Goal: Task Accomplishment & Management: Complete application form

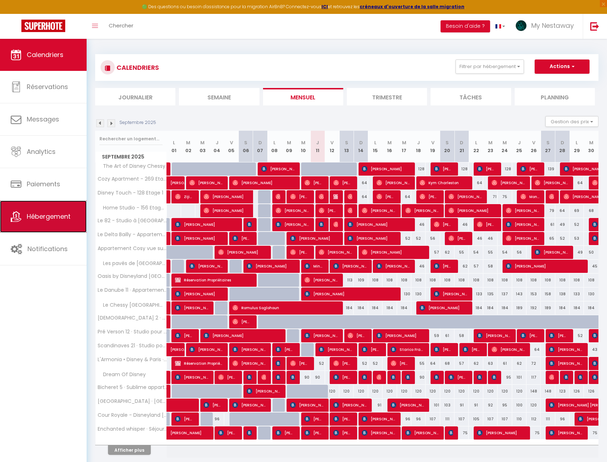
click at [50, 226] on link "Hébergement" at bounding box center [43, 217] width 87 height 32
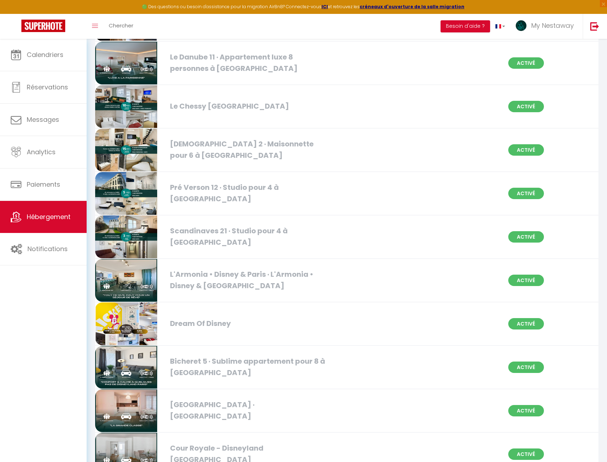
scroll to position [499, 0]
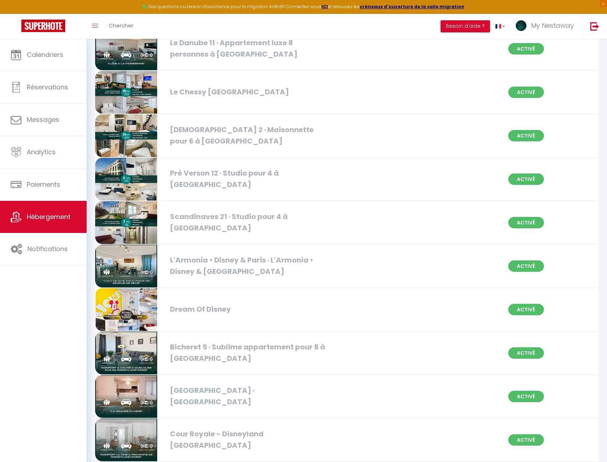
click at [135, 174] on img at bounding box center [126, 179] width 62 height 43
select select "3"
select select "2"
select select "1"
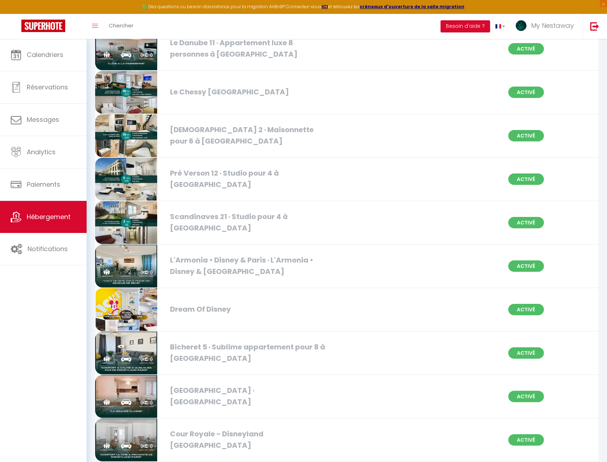
select select
select select "28"
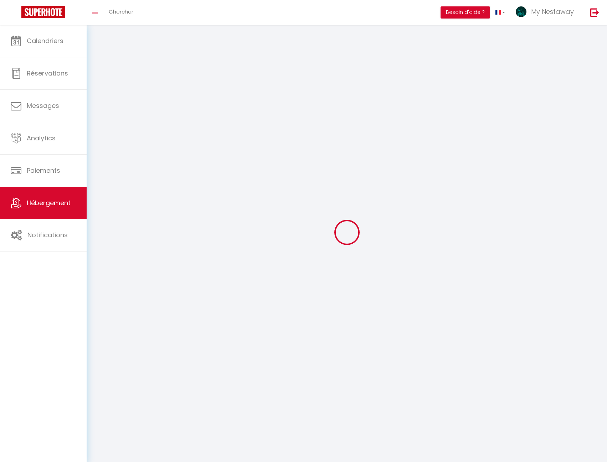
select select
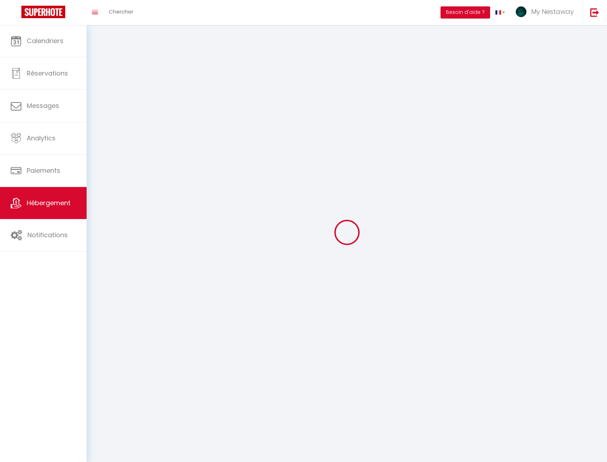
select select
checkbox input "false"
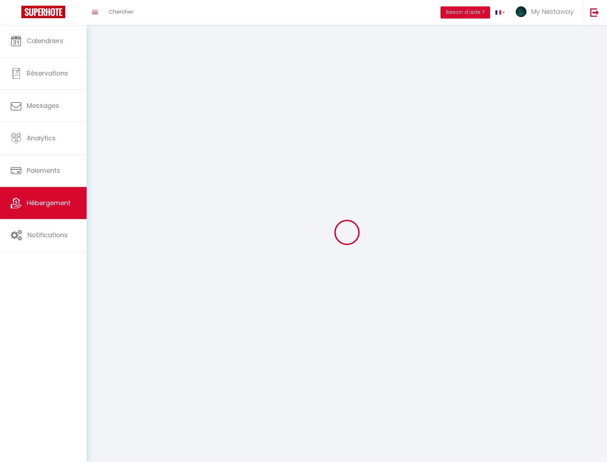
select select
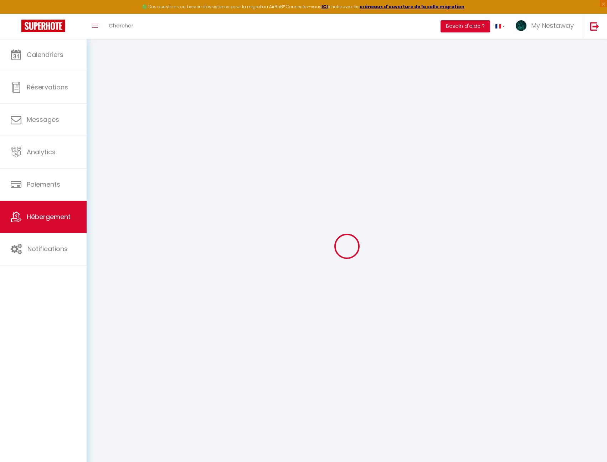
select select
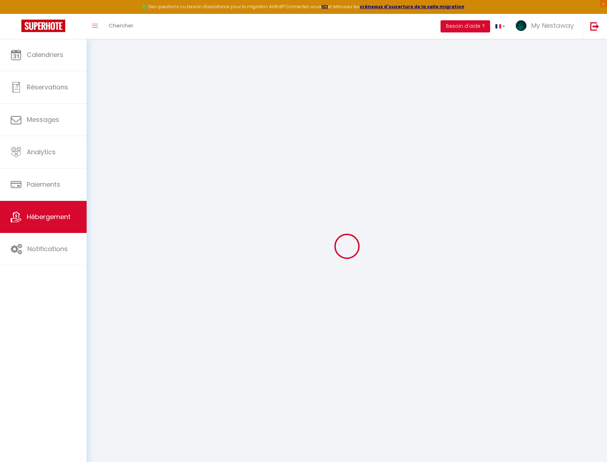
select select
checkbox input "false"
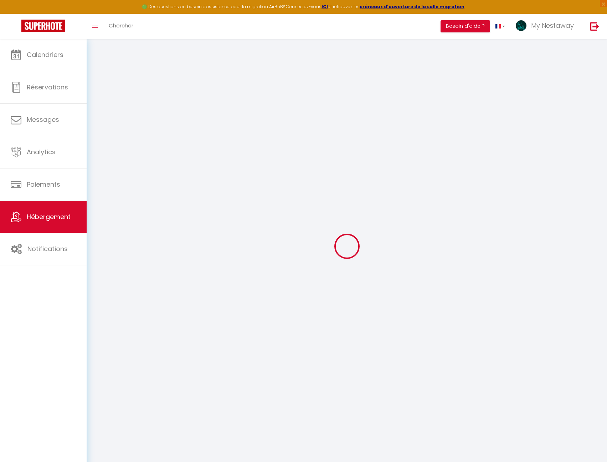
select select
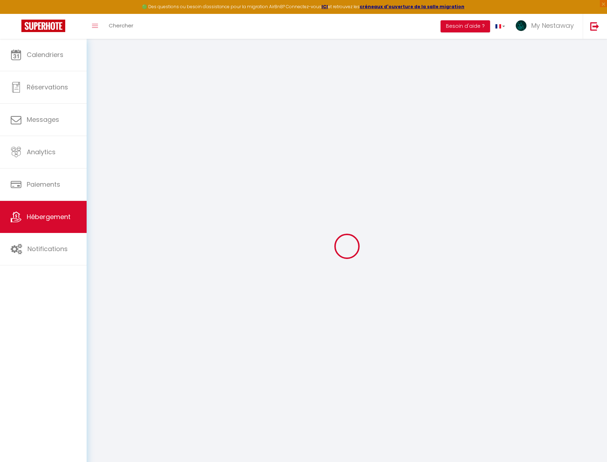
select select
checkbox input "false"
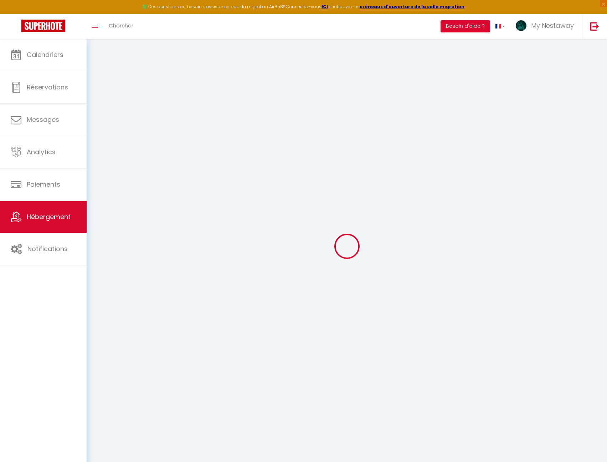
checkbox input "false"
select select
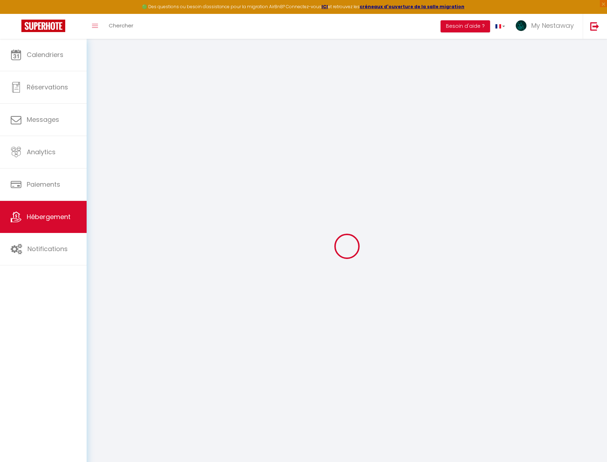
select select
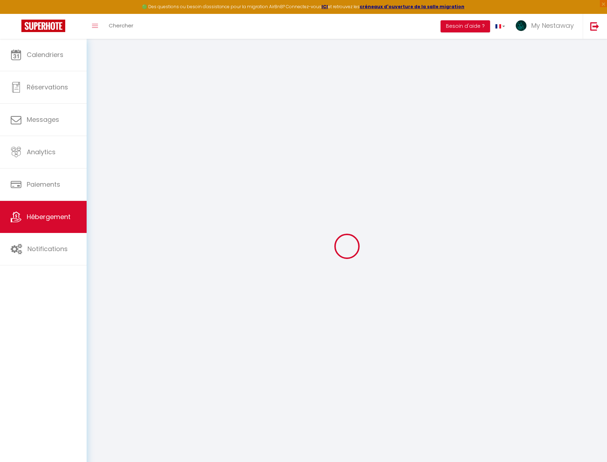
checkbox input "false"
select select
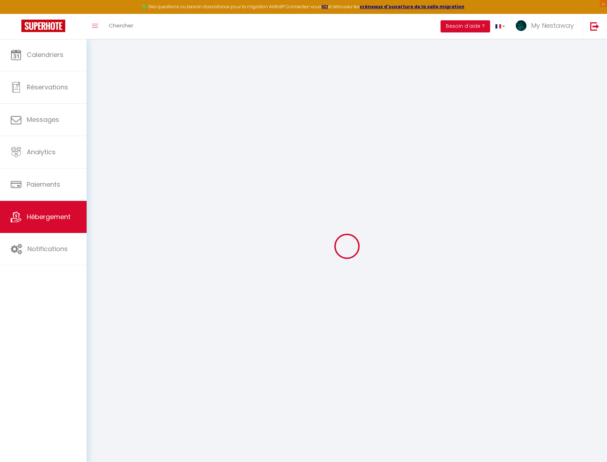
select select
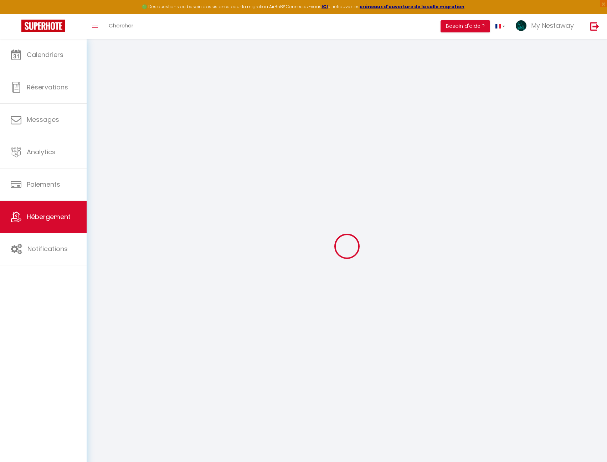
select select
checkbox input "false"
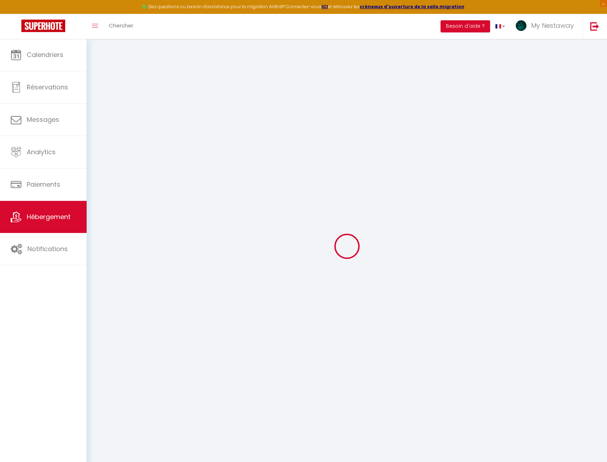
checkbox input "false"
select select
type input "Pré Verson 12 · Studio pour 4 à [GEOGRAPHIC_DATA]"
type input "[PERSON_NAME]"
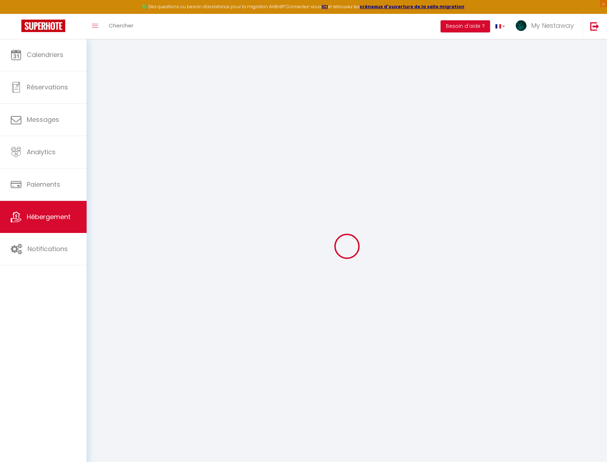
type input "[PERSON_NAME]"
select select "0"
type input "129"
type input "15"
type input "55"
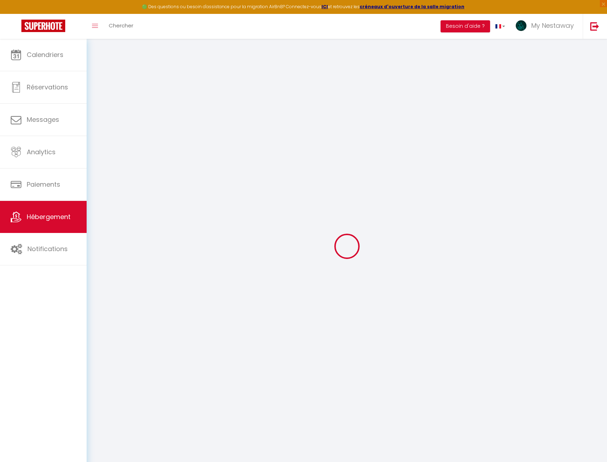
select select
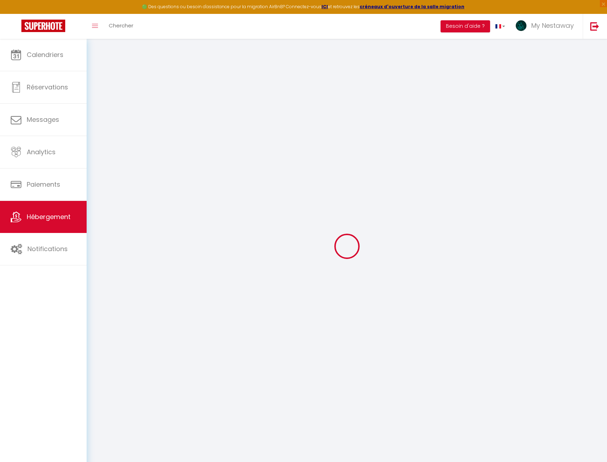
type input "[STREET_ADDRESS] Verson"
type input "77700"
type input "Chessy"
type input "[EMAIL_ADDRESS][DOMAIN_NAME]"
select select
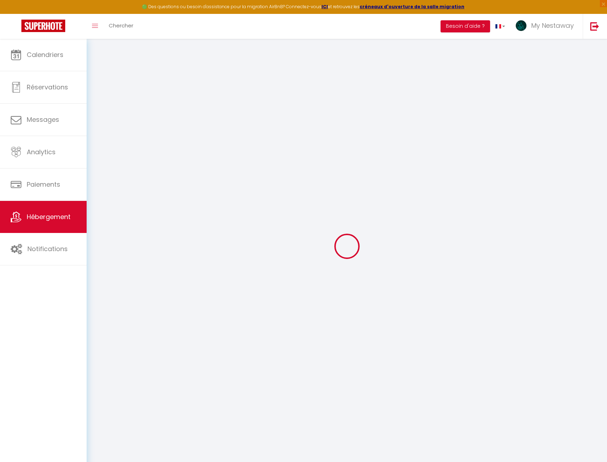
checkbox input "false"
type input "0"
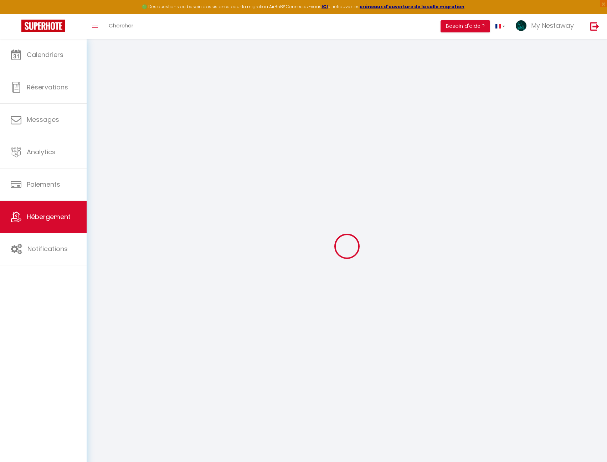
type input "0"
select select "42938"
select select
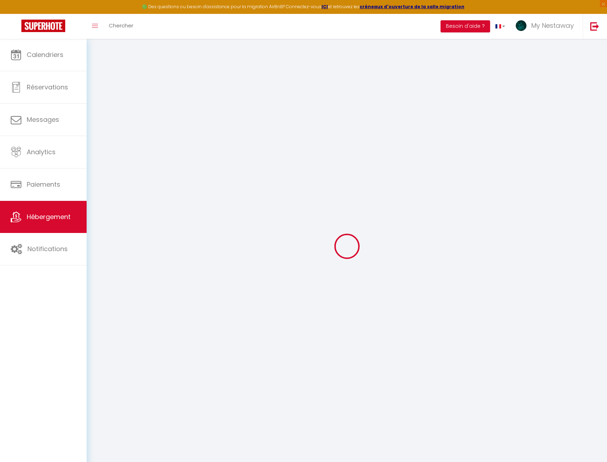
select select
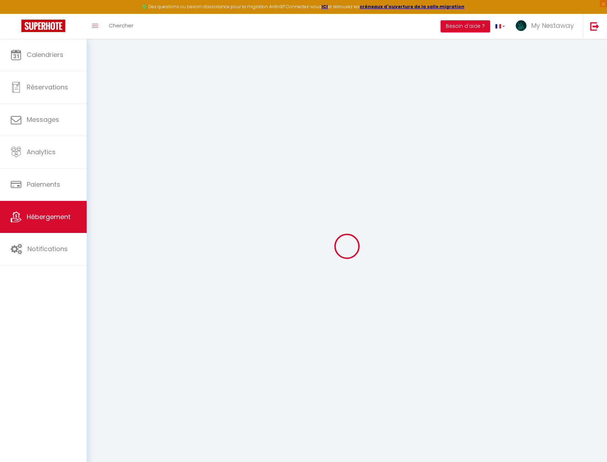
checkbox input "false"
select select
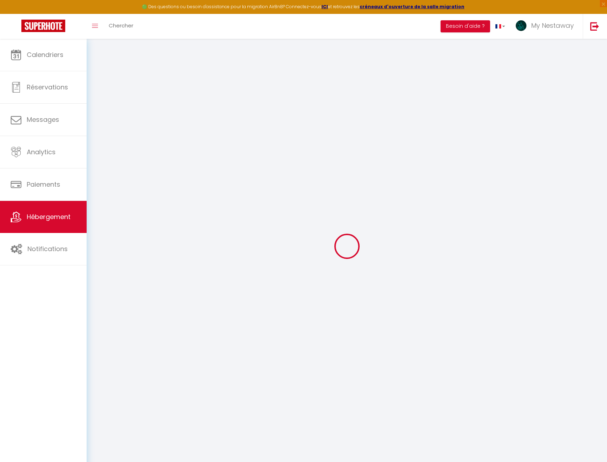
select select
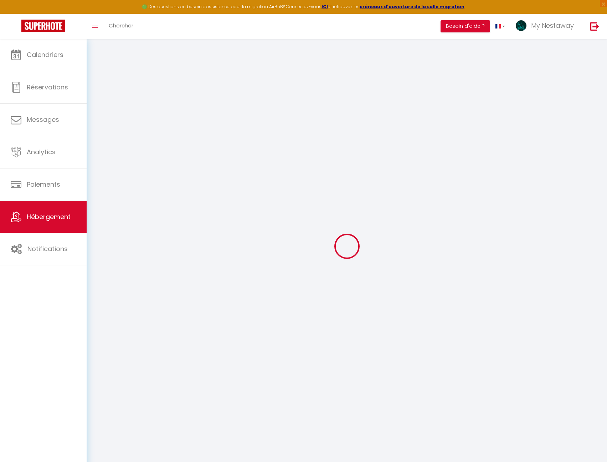
checkbox input "false"
select select
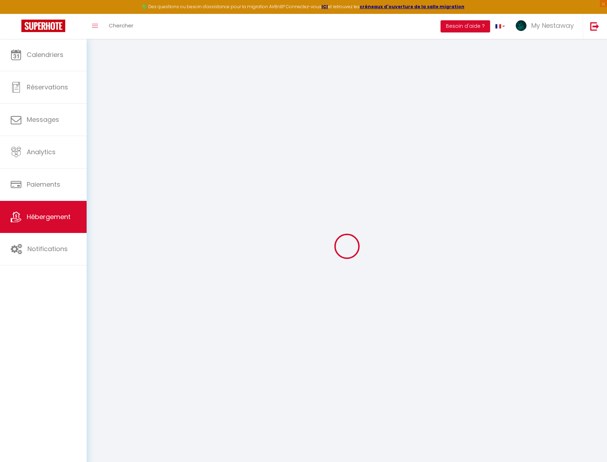
checkbox input "false"
select select "16:00"
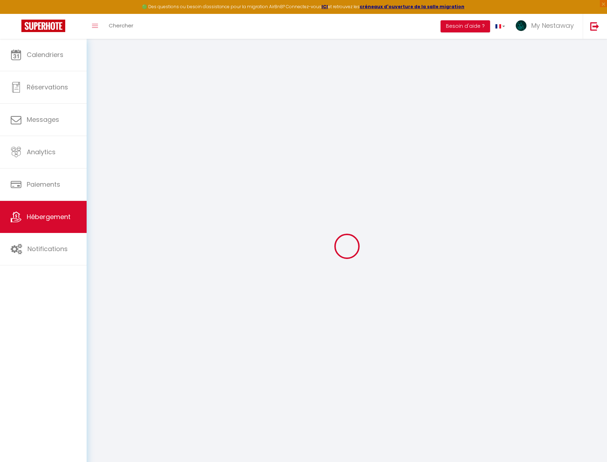
select select
select select "10:00"
select select "30"
select select "120"
select select
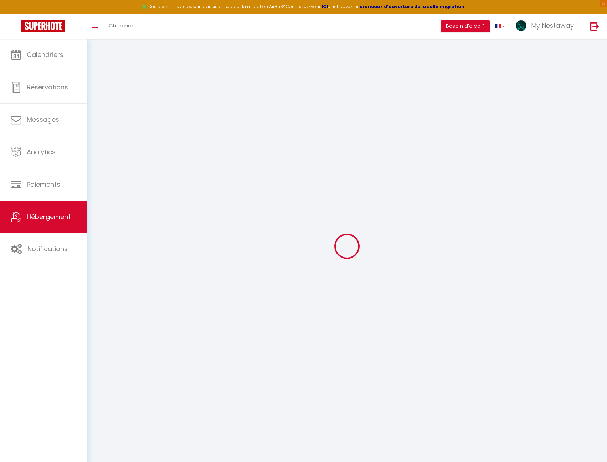
select select
checkbox input "false"
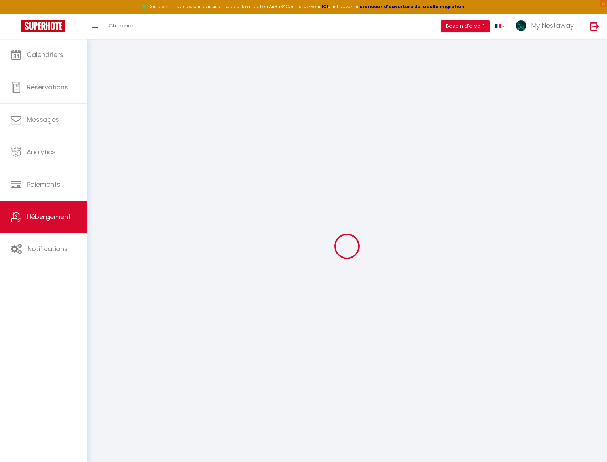
select select
checkbox input "false"
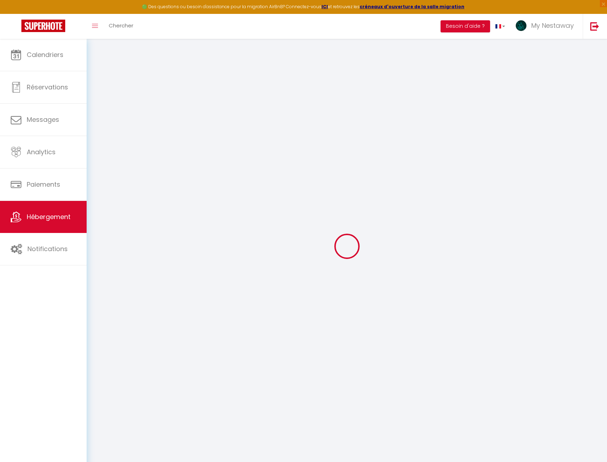
checkbox input "false"
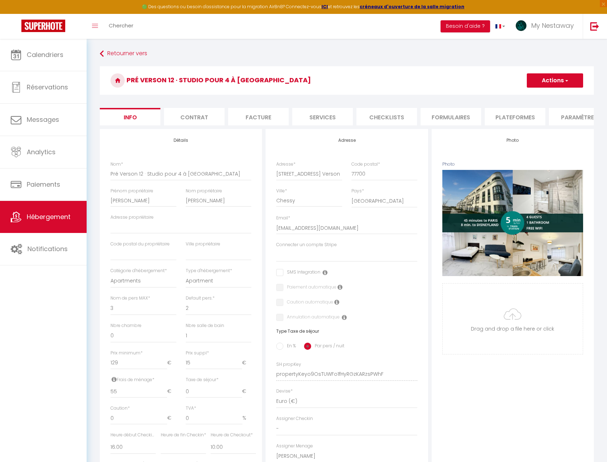
select select
checkbox input "false"
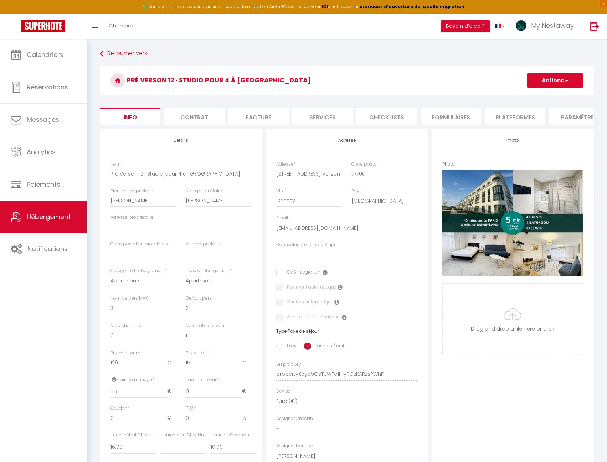
checkbox input "false"
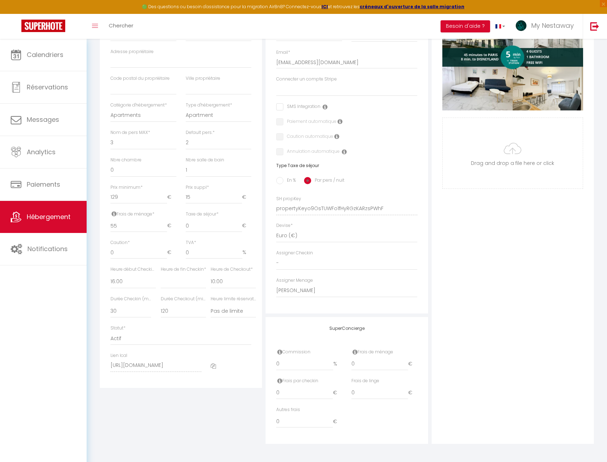
scroll to position [171, 0]
click at [214, 364] on icon at bounding box center [213, 365] width 5 height 5
